Goal: Transaction & Acquisition: Obtain resource

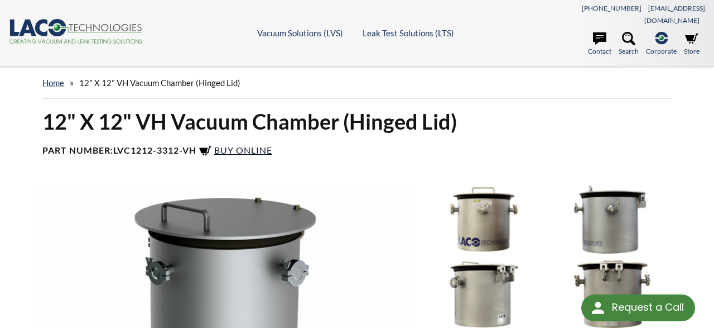
click at [241, 145] on span "Buy Online" at bounding box center [243, 150] width 58 height 11
click at [256, 145] on span "Buy Online" at bounding box center [243, 150] width 58 height 11
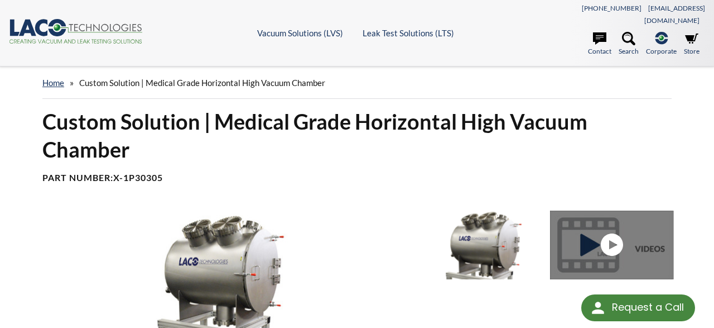
click at [104, 21] on icon ".cls-1{fill:#193661;}.cls-2{fill:#58595b;}.cls-3{fill:url(#radial-gradient);}.c…" at bounding box center [76, 31] width 134 height 25
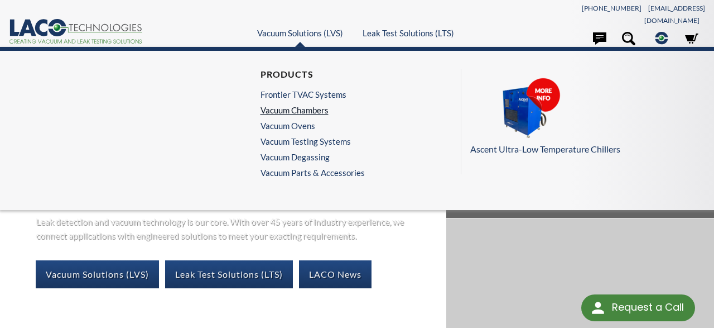
click at [282, 105] on link "Vacuum Chambers" at bounding box center [310, 110] width 99 height 10
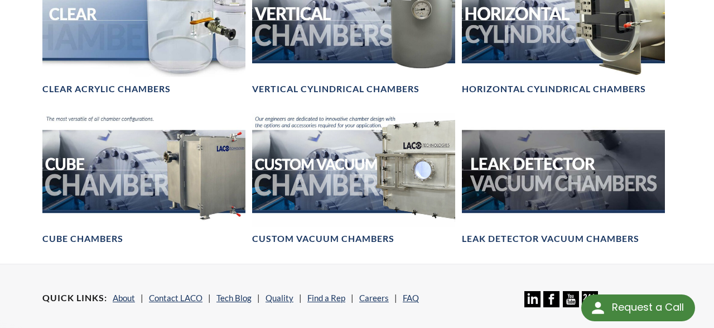
scroll to position [696, 0]
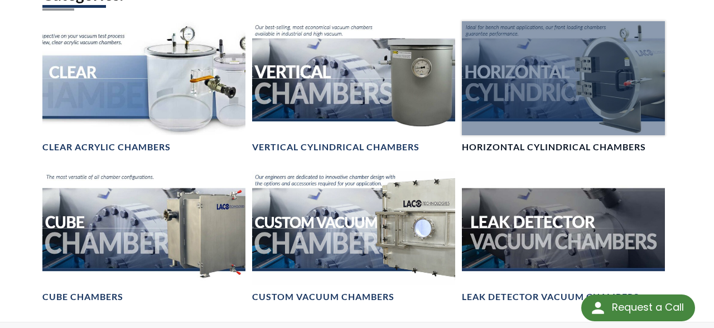
click at [528, 141] on h4 "Horizontal Cylindrical Chambers" at bounding box center [554, 147] width 184 height 12
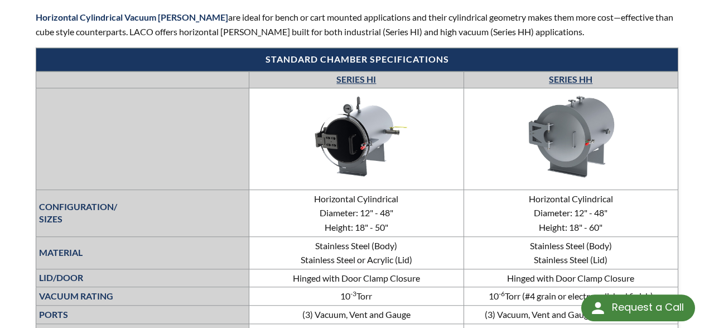
scroll to position [406, 0]
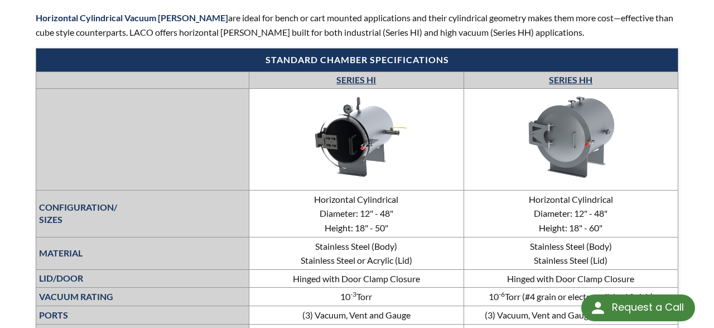
click at [565, 74] on link "SERIES HH" at bounding box center [571, 79] width 44 height 11
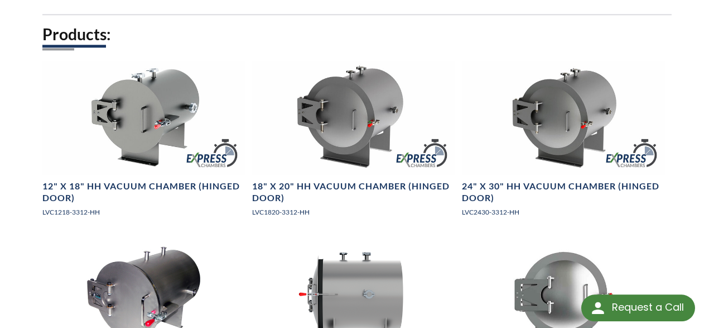
scroll to position [871, 0]
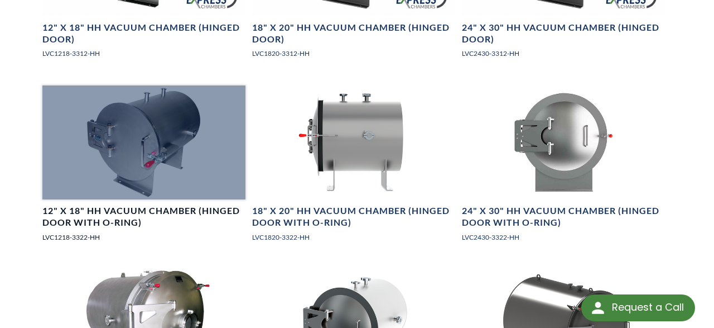
click at [104, 205] on h4 "12" X 18" HH Vacuum Chamber (Hinged Door with O-ring)" at bounding box center [143, 216] width 203 height 23
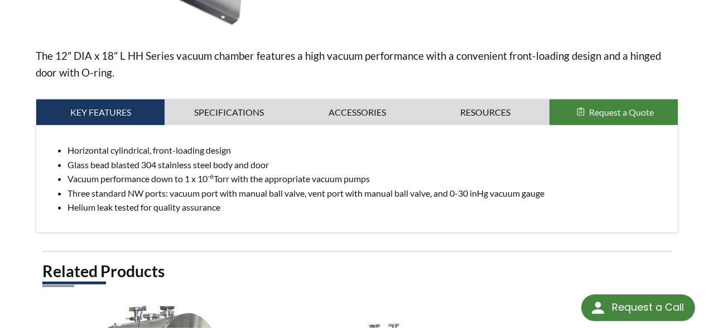
scroll to position [357, 0]
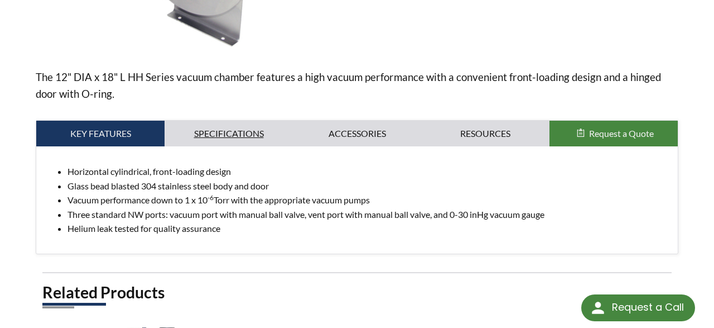
click at [205, 121] on link "Specifications" at bounding box center [229, 134] width 128 height 26
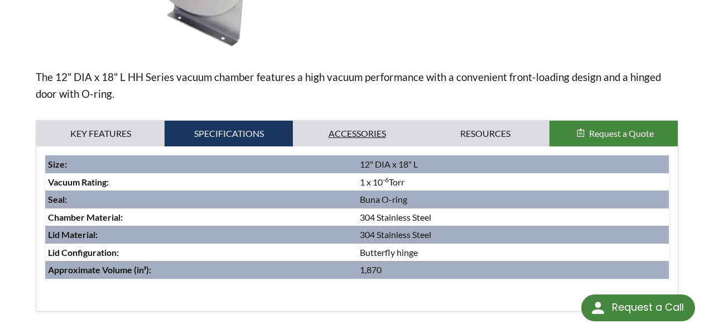
click at [348, 121] on link "Accessories" at bounding box center [357, 134] width 128 height 26
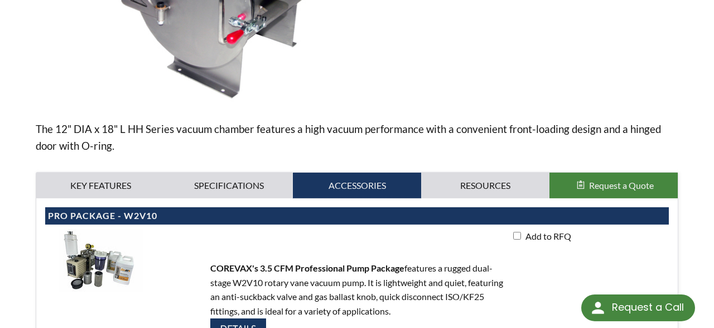
scroll to position [299, 0]
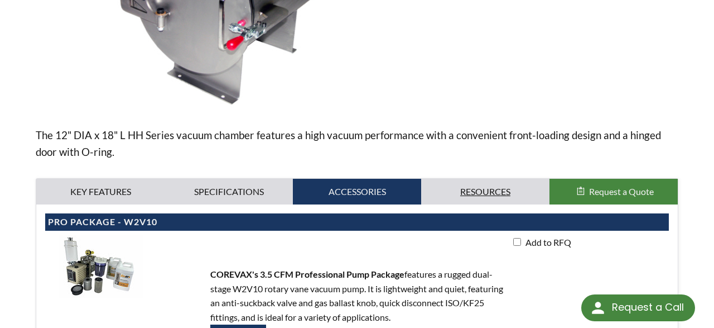
click at [478, 179] on link "Resources" at bounding box center [485, 192] width 128 height 26
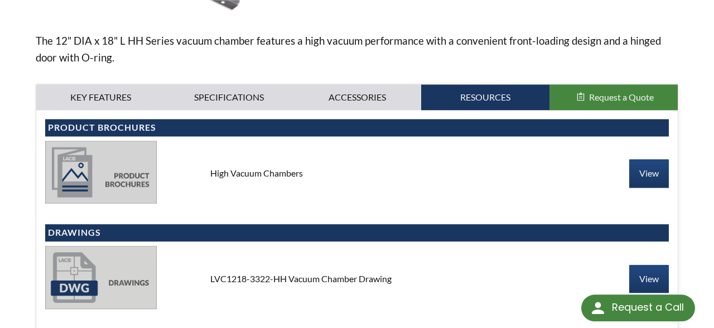
scroll to position [415, 0]
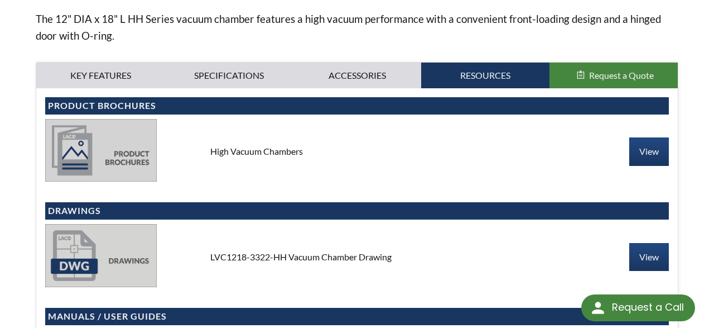
click at [618, 70] on span "Request a Quote" at bounding box center [621, 75] width 65 height 11
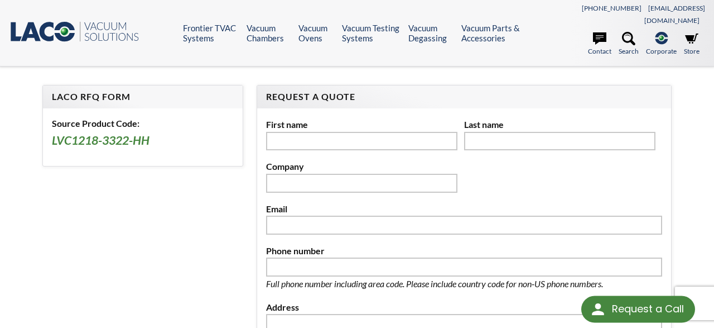
scroll to position [174, 0]
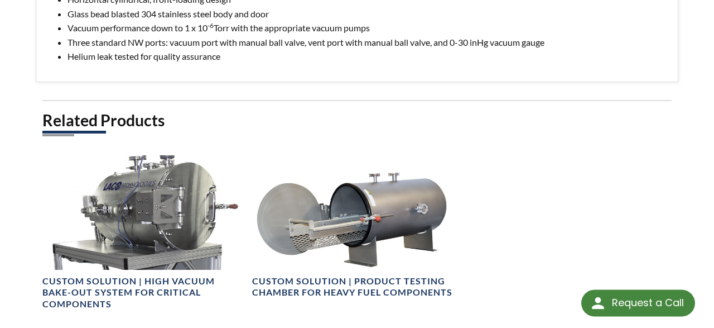
scroll to position [531, 0]
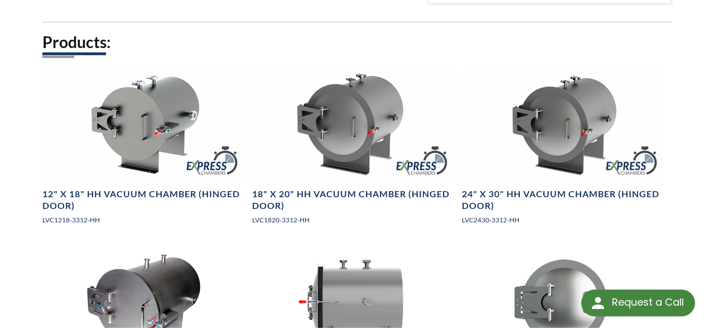
scroll to position [696, 0]
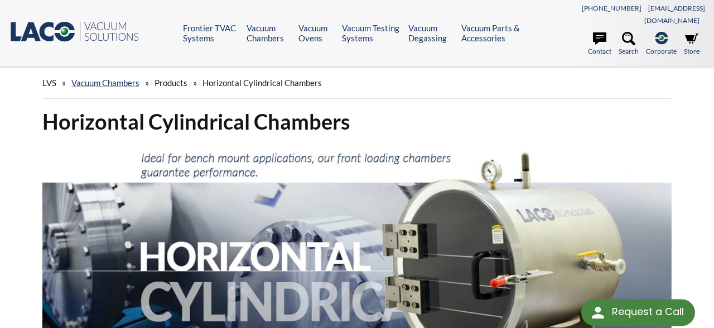
scroll to position [406, 0]
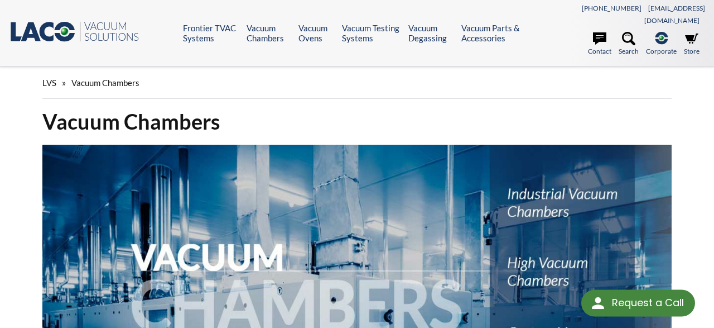
scroll to position [696, 0]
